Goal: Find specific page/section: Find specific page/section

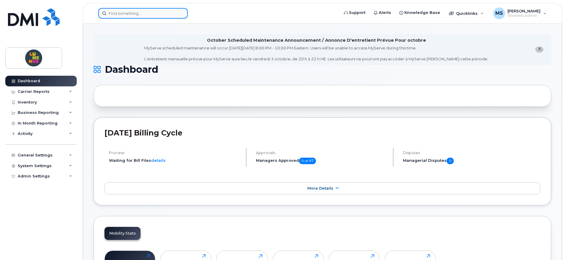
click at [141, 14] on input at bounding box center [142, 13] width 89 height 11
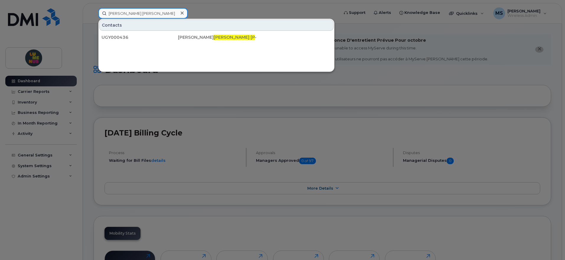
drag, startPoint x: 143, startPoint y: 14, endPoint x: 102, endPoint y: 15, distance: 41.1
click at [102, 15] on input "mary ann" at bounding box center [142, 13] width 89 height 11
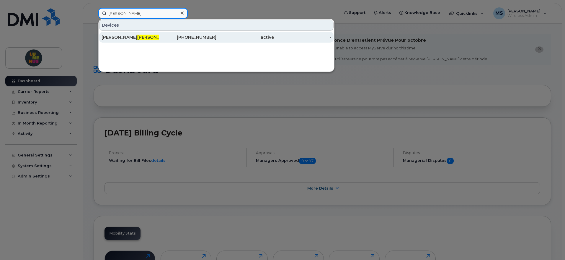
type input "cruz"
click at [116, 34] on div "Marry Anne Dela Cruz" at bounding box center [131, 37] width 58 height 11
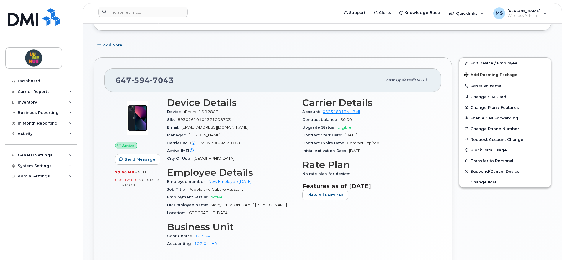
scroll to position [148, 0]
